Goal: Transaction & Acquisition: Book appointment/travel/reservation

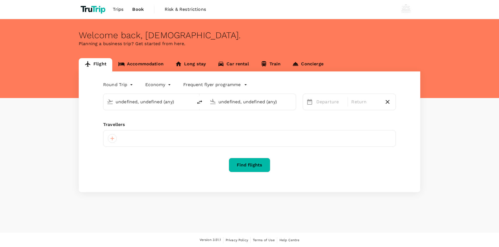
click at [265, 64] on icon at bounding box center [264, 64] width 7 height 7
type input "roundtrip"
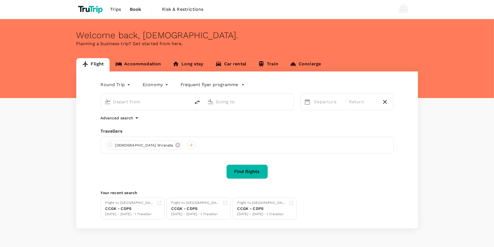
type input "[GEOGRAPHIC_DATA], [GEOGRAPHIC_DATA] (any)"
click at [264, 62] on link "Train" at bounding box center [268, 64] width 32 height 13
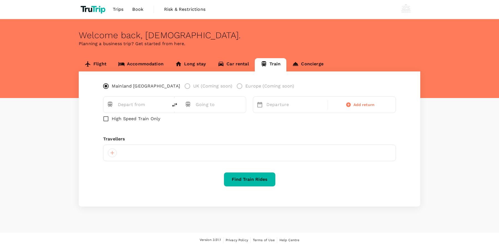
type input "Foshan (FSQ)"
type input "Shanghai (SHH)"
drag, startPoint x: 289, startPoint y: 108, endPoint x: 289, endPoint y: 112, distance: 4.2
click at [289, 108] on p "Departure" at bounding box center [296, 105] width 58 height 7
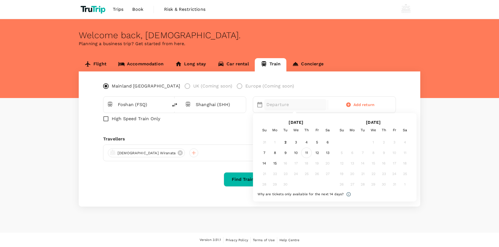
click at [309, 151] on div "11" at bounding box center [307, 153] width 11 height 11
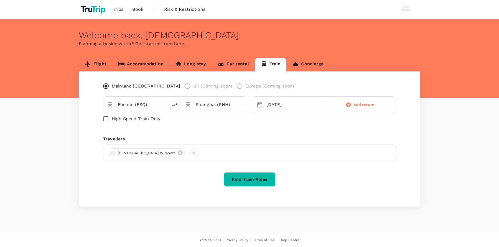
click at [262, 178] on button "Find Train Rides" at bounding box center [250, 180] width 52 height 14
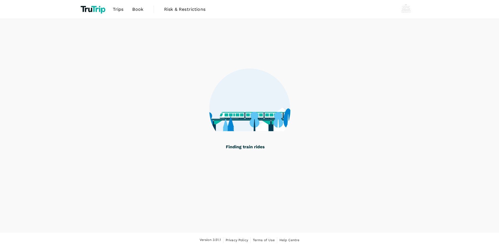
click at [136, 10] on span "Book" at bounding box center [137, 9] width 11 height 7
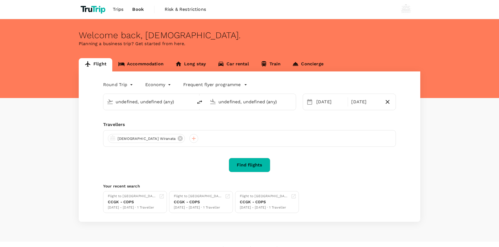
type input "[GEOGRAPHIC_DATA], [GEOGRAPHIC_DATA] (any)"
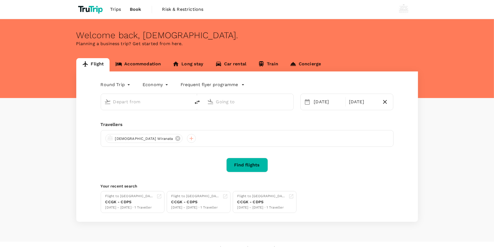
type input "[GEOGRAPHIC_DATA], [GEOGRAPHIC_DATA] (any)"
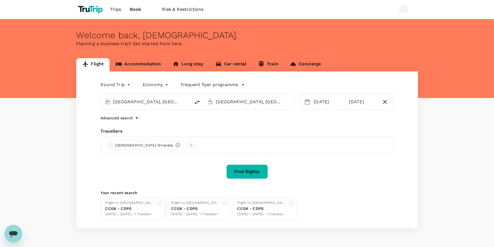
drag, startPoint x: 53, startPoint y: 180, endPoint x: 154, endPoint y: 96, distance: 131.3
click at [52, 180] on div "Flight Accommodation Long stay Car rental Train Concierge Round Trip roundtrip …" at bounding box center [247, 143] width 494 height 171
